Goal: Use online tool/utility

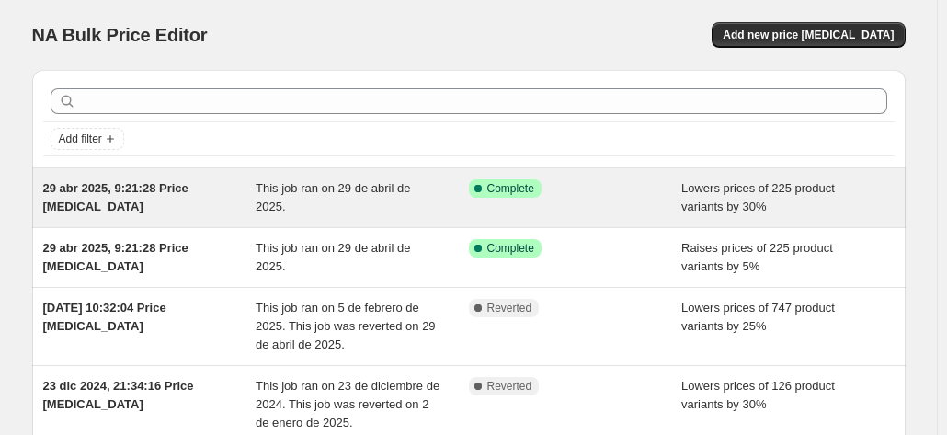
click at [357, 209] on div "This job ran on 29 de abril de 2025." at bounding box center [361, 197] width 213 height 37
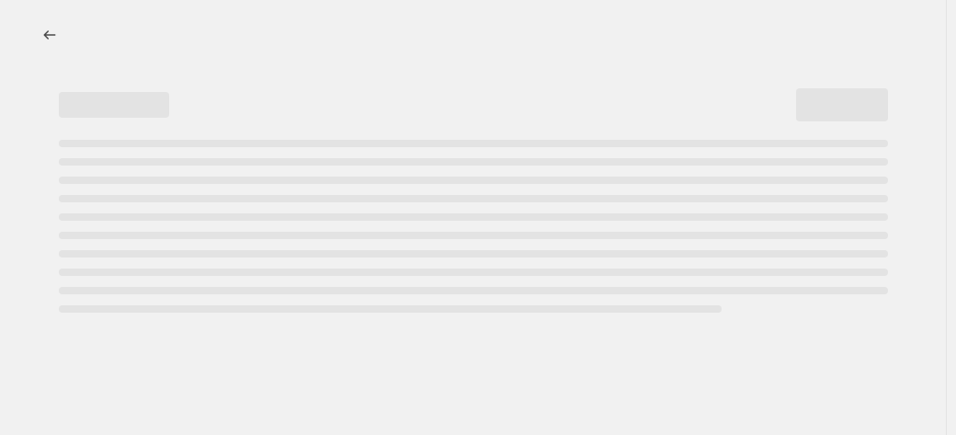
select select "percentage"
select select "no_change"
select select "product_type"
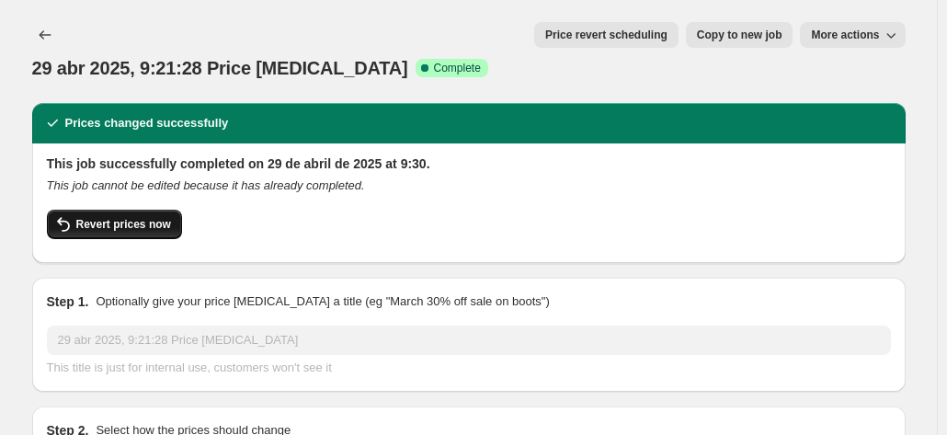
click at [135, 210] on button "Revert prices now" at bounding box center [114, 224] width 135 height 29
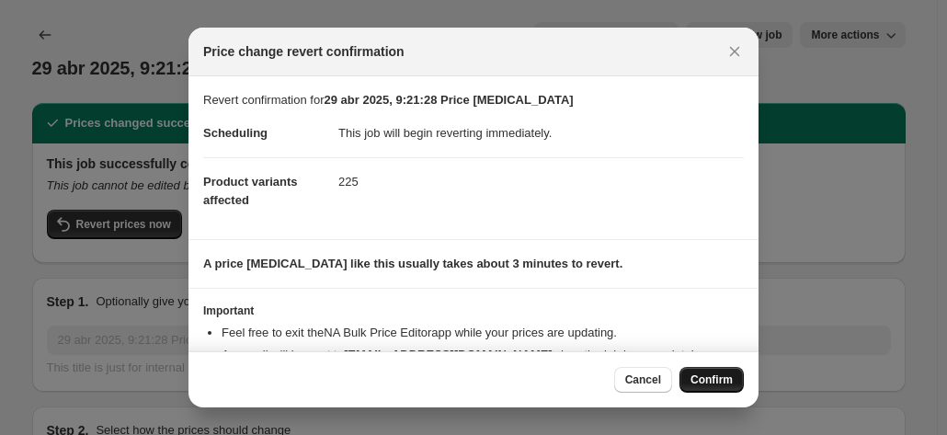
click at [706, 370] on button "Confirm" at bounding box center [711, 380] width 64 height 26
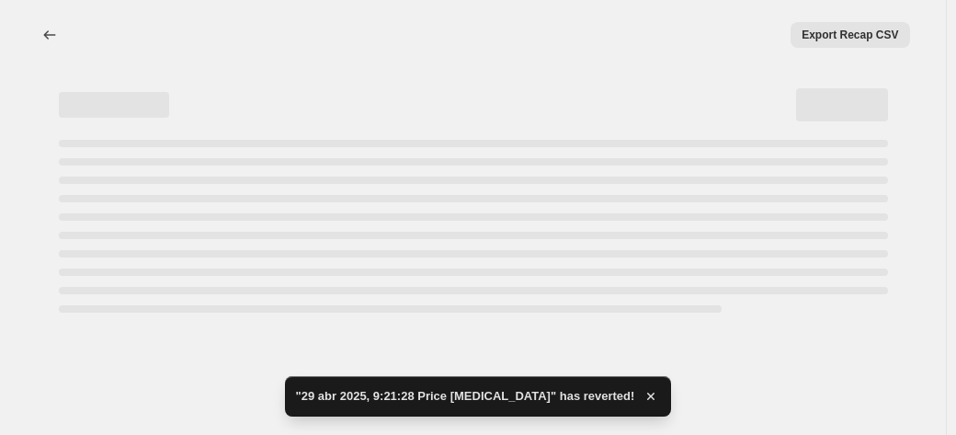
select select "percentage"
select select "no_change"
select select "product_type"
